Goal: Transaction & Acquisition: Purchase product/service

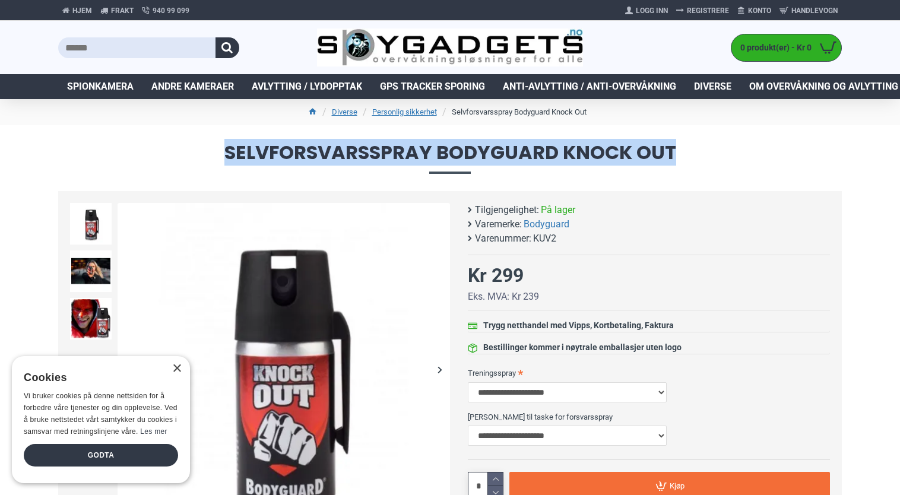
drag, startPoint x: 217, startPoint y: 152, endPoint x: 687, endPoint y: 144, distance: 470.2
click at [687, 144] on span "Selvforsvarsspray Bodyguard Knock Out" at bounding box center [449, 158] width 783 height 30
click at [684, 151] on span "Selvforsvarsspray Bodyguard Knock Out" at bounding box center [449, 158] width 783 height 30
click at [667, 150] on span "Selvforsvarsspray Bodyguard Knock Out" at bounding box center [449, 158] width 783 height 30
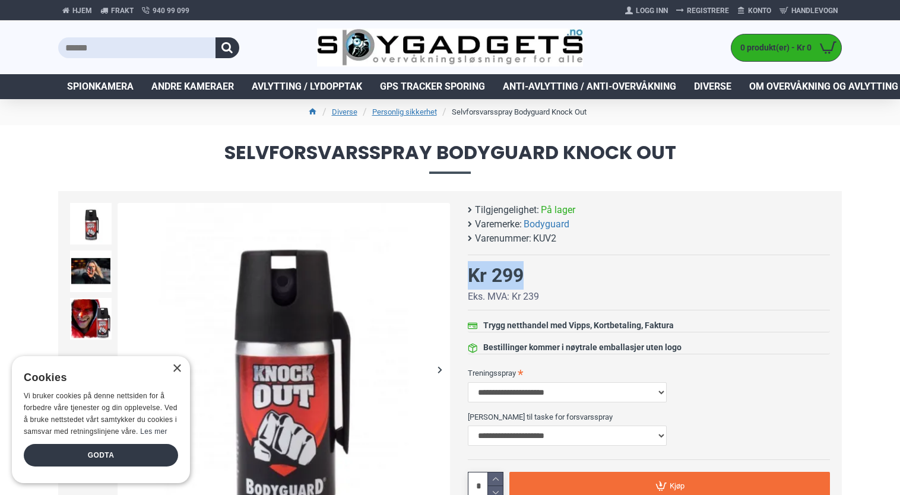
drag, startPoint x: 470, startPoint y: 277, endPoint x: 538, endPoint y: 273, distance: 68.9
click at [538, 273] on div "Selvforsvarsspray Bodyguard Knock Out Tilgjengelighet: På lager Varemerke: Body…" at bounding box center [640, 392] width 380 height 379
click at [537, 273] on div "Kr 299" at bounding box center [503, 275] width 71 height 28
click at [525, 274] on div "Kr 299" at bounding box center [503, 275] width 71 height 28
drag, startPoint x: 525, startPoint y: 274, endPoint x: 468, endPoint y: 278, distance: 57.2
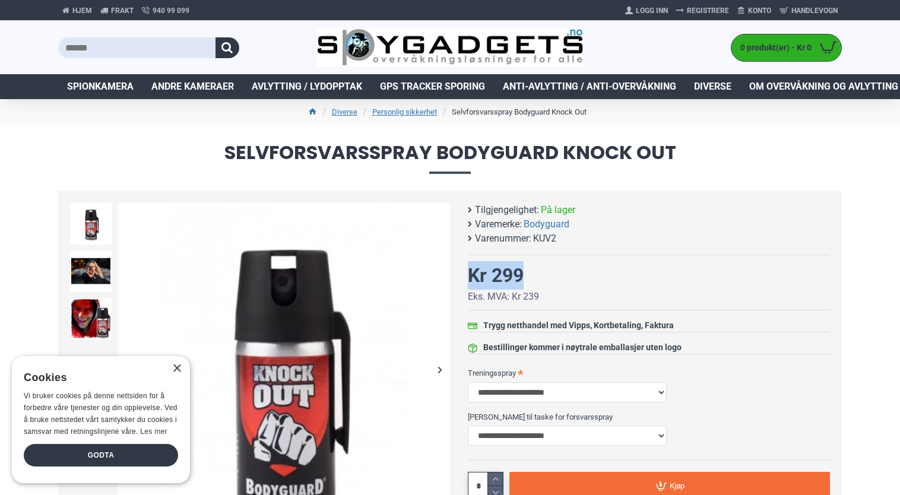
click at [468, 278] on div "Kr 299" at bounding box center [503, 275] width 71 height 28
click at [468, 278] on div "Kr 299" at bounding box center [496, 275] width 56 height 28
click at [554, 269] on div "Selvforsvarsspray Bodyguard Knock Out Tilgjengelighet: På lager Varemerke: Body…" at bounding box center [649, 370] width 362 height 335
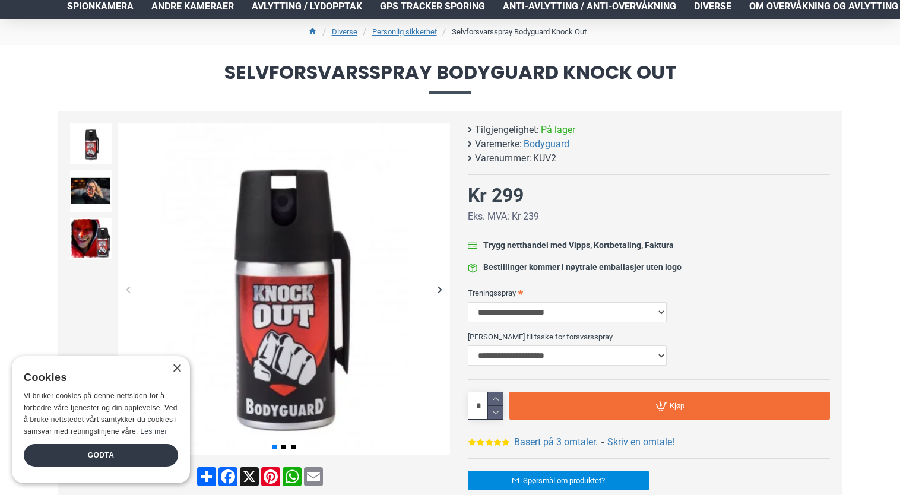
scroll to position [119, 0]
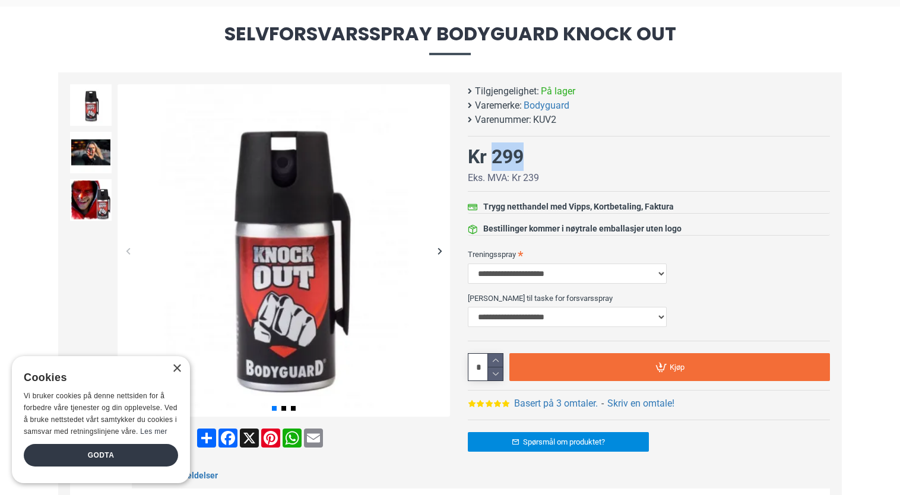
drag, startPoint x: 563, startPoint y: 162, endPoint x: 493, endPoint y: 160, distance: 70.1
click at [493, 160] on div "Selvforsvarsspray Bodyguard Knock Out Tilgjengelighet: På lager Varemerke: Body…" at bounding box center [649, 251] width 362 height 335
click at [493, 160] on div "Kr 299" at bounding box center [496, 156] width 56 height 28
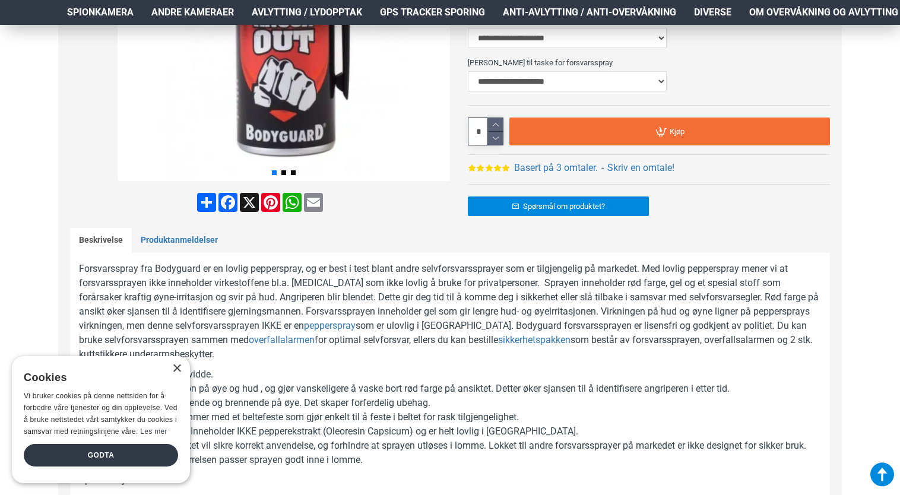
scroll to position [356, 0]
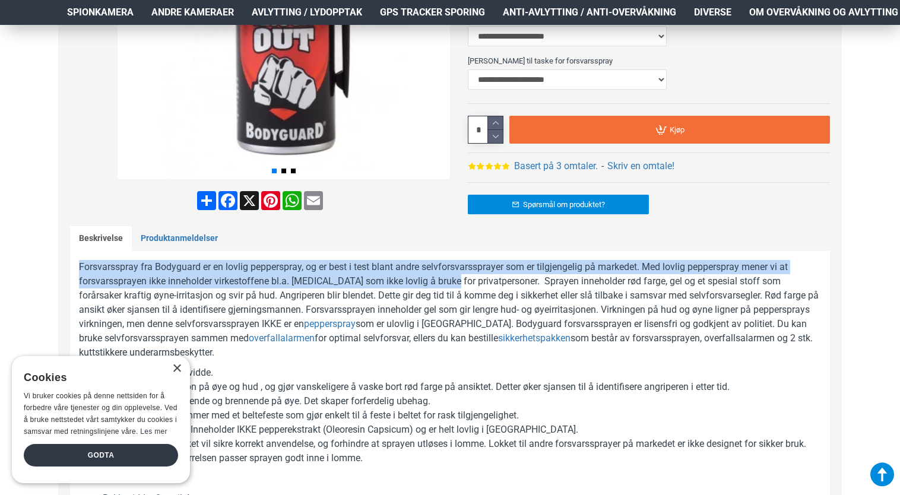
drag, startPoint x: 58, startPoint y: 265, endPoint x: 449, endPoint y: 278, distance: 391.4
click at [451, 278] on p "Forsvarsspray fra Bodyguard er en lovlig pepperspray, og er best i test blant a…" at bounding box center [450, 310] width 742 height 100
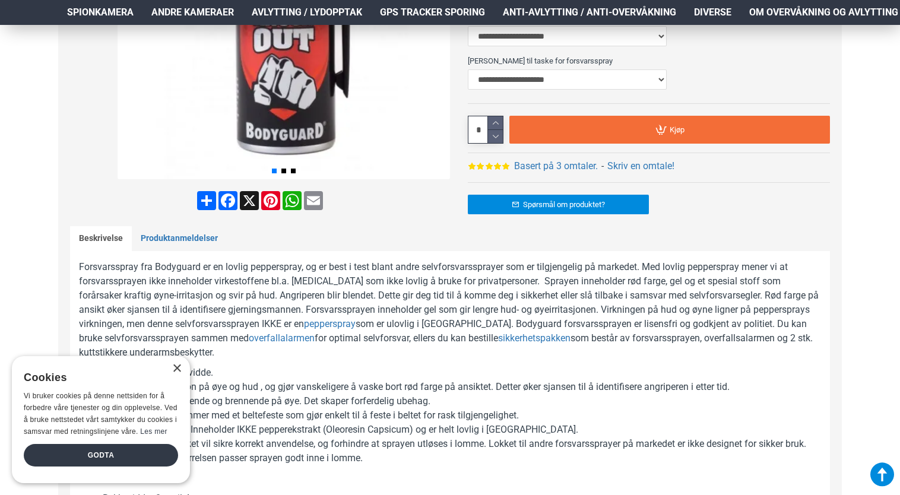
click at [417, 293] on p "Forsvarsspray fra Bodyguard er en lovlig pepperspray, og er best i test blant a…" at bounding box center [450, 310] width 742 height 100
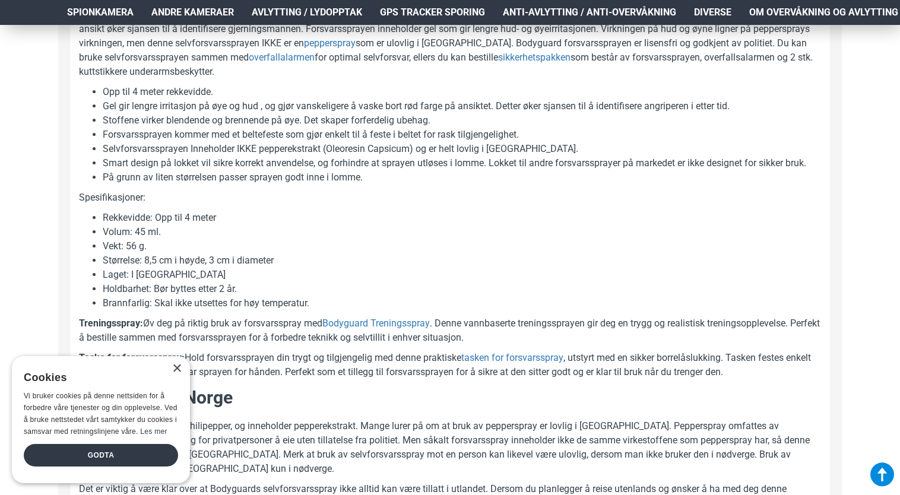
scroll to position [712, 0]
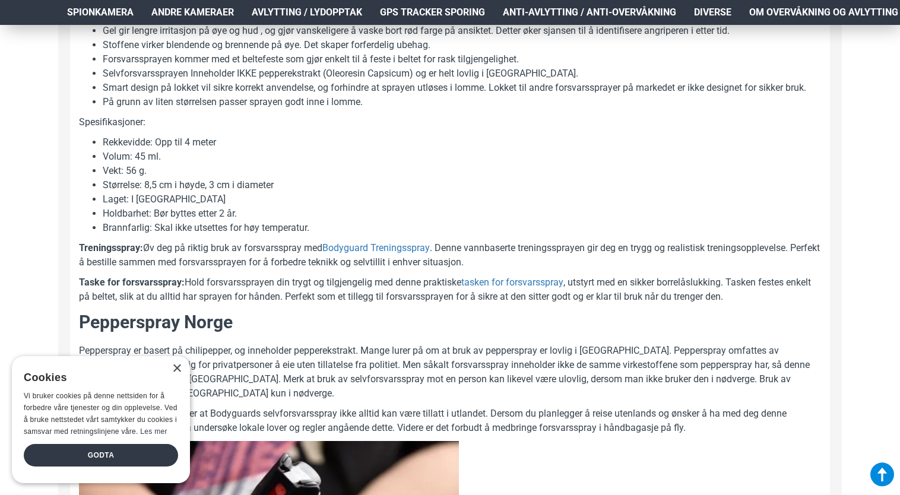
click at [179, 374] on div "× Cookies Vi bruker cookies på denne nettsiden for å forbedre våre tjenester og…" at bounding box center [101, 419] width 178 height 127
click at [166, 366] on div "×" at bounding box center [173, 369] width 15 height 9
click at [171, 366] on div "×" at bounding box center [173, 369] width 15 height 9
click at [176, 367] on div "×" at bounding box center [176, 368] width 9 height 9
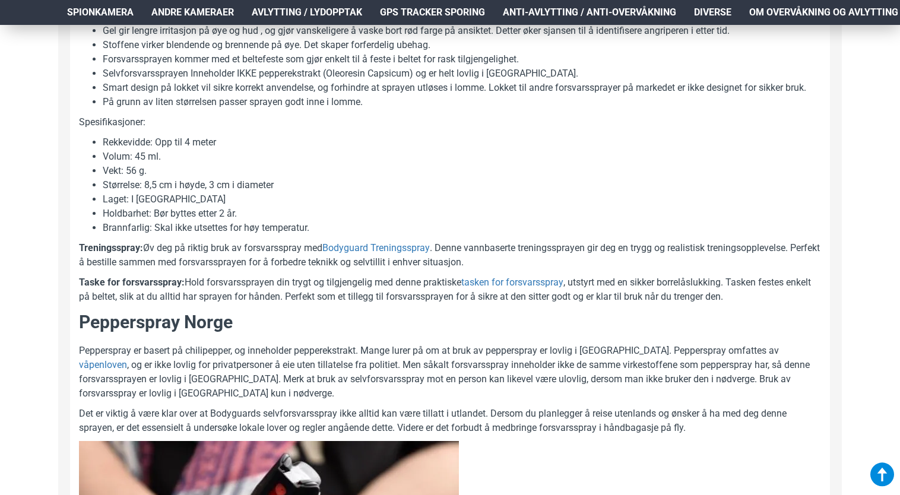
scroll to position [890, 0]
